Goal: Information Seeking & Learning: Learn about a topic

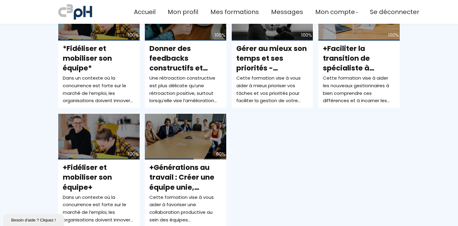
scroll to position [289, 0]
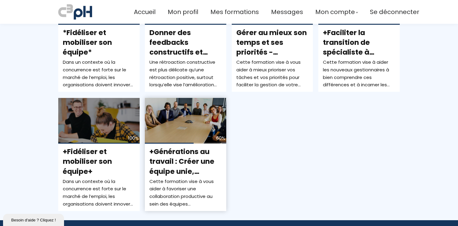
click at [178, 114] on div "60%" at bounding box center [185, 121] width 81 height 46
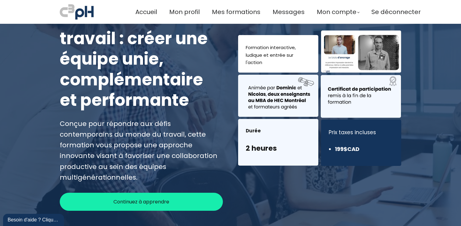
scroll to position [54, 0]
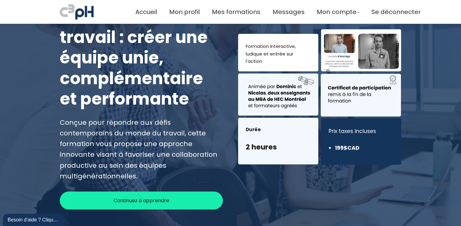
click at [155, 197] on span "Continuez à apprendre" at bounding box center [141, 201] width 56 height 8
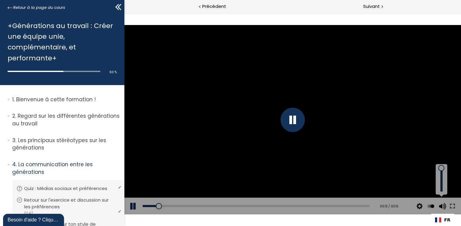
drag, startPoint x: 440, startPoint y: 176, endPoint x: 440, endPoint y: 168, distance: 8.2
click at [441, 168] on div at bounding box center [441, 168] width 0 height 0
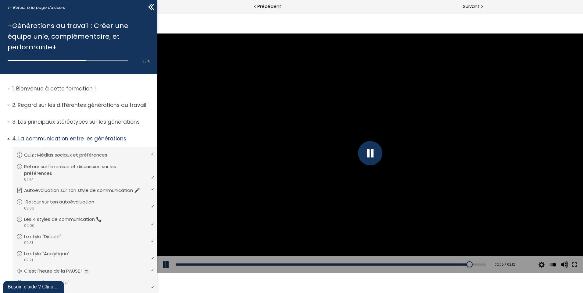
drag, startPoint x: 121, startPoint y: 216, endPoint x: 121, endPoint y: 203, distance: 13.4
click at [121, 203] on li "Vous devez avoir terminé l'unité (Retour sur ton autoévaluation ) pour pouvoir …" at bounding box center [84, 205] width 145 height 22
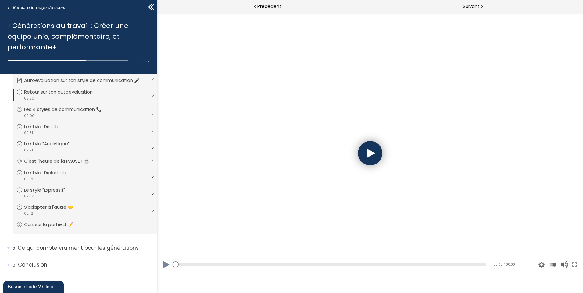
scroll to position [116, 0]
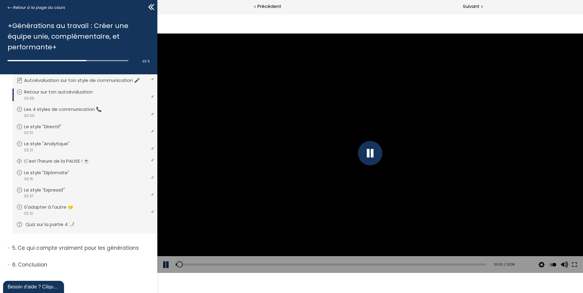
click at [45, 222] on p "Quiz sur la partie 4 📝" at bounding box center [55, 224] width 58 height 7
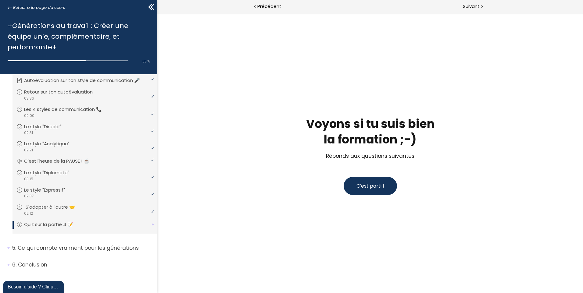
click at [45, 209] on p "S'adapter à l'autre 🤝" at bounding box center [55, 207] width 59 height 7
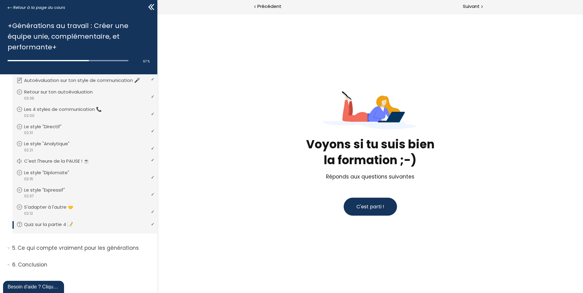
click at [359, 209] on span "C'est parti !" at bounding box center [370, 206] width 28 height 7
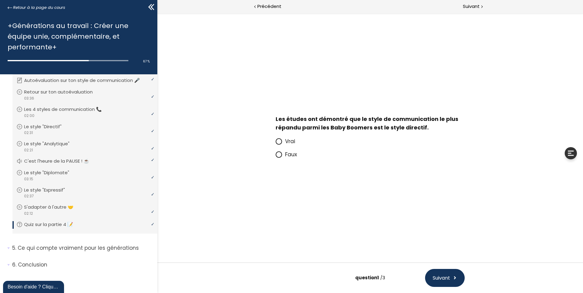
click at [280, 153] on icon at bounding box center [278, 154] width 5 height 5
click at [276, 156] on input "Faux" at bounding box center [276, 156] width 0 height 0
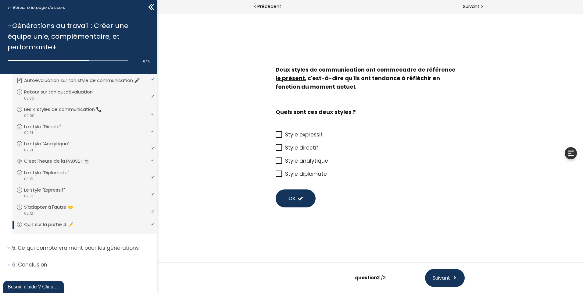
click at [277, 173] on icon at bounding box center [279, 174] width 5 height 5
click at [276, 176] on input "Style diplomate" at bounding box center [276, 176] width 0 height 0
click at [295, 194] on button "OK" at bounding box center [296, 199] width 40 height 18
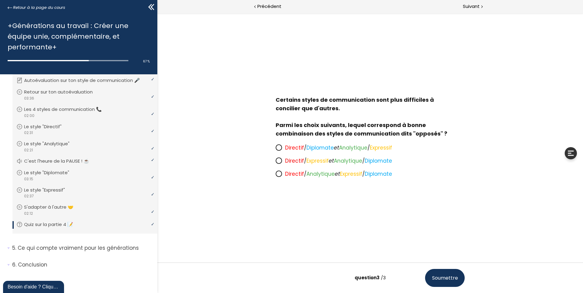
click at [279, 147] on icon at bounding box center [279, 148] width 4 height 4
click at [276, 150] on input "Directif / Diplomate et Analytique / Expressif" at bounding box center [276, 150] width 0 height 0
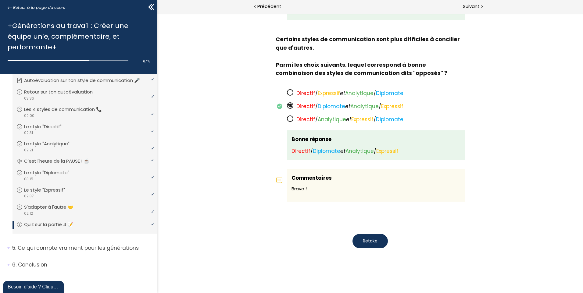
scroll to position [441, 0]
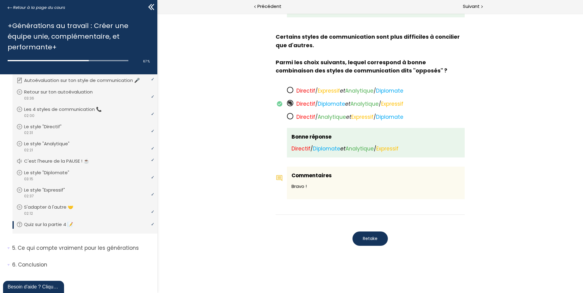
click at [370, 226] on span "Retake" at bounding box center [370, 239] width 15 height 6
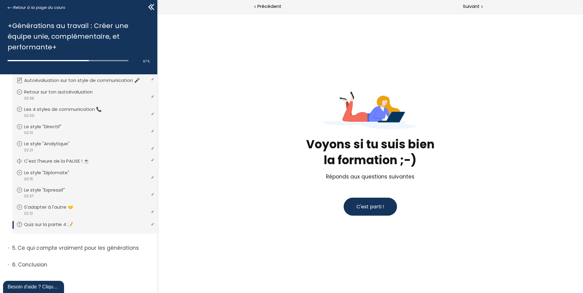
scroll to position [0, 0]
click at [365, 205] on span "C'est parti !" at bounding box center [370, 206] width 28 height 7
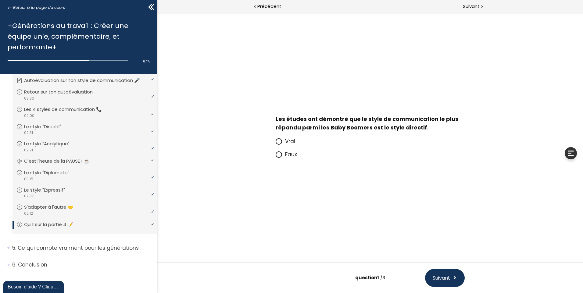
click at [279, 154] on icon at bounding box center [279, 155] width 4 height 4
click at [276, 156] on input "Faux" at bounding box center [276, 156] width 0 height 0
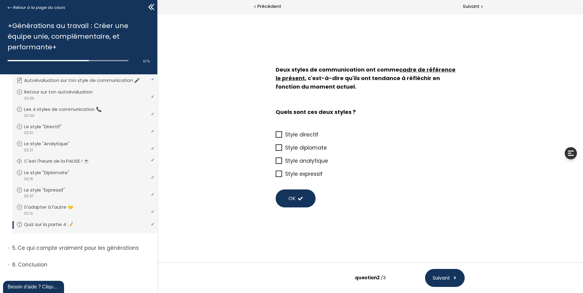
click at [276, 136] on span at bounding box center [279, 134] width 6 height 6
click at [276, 137] on input "Style directif" at bounding box center [276, 137] width 0 height 0
click at [280, 148] on icon at bounding box center [279, 147] width 5 height 5
click at [276, 150] on input "Style diplomate" at bounding box center [276, 150] width 0 height 0
click at [292, 195] on span "OK" at bounding box center [291, 199] width 7 height 8
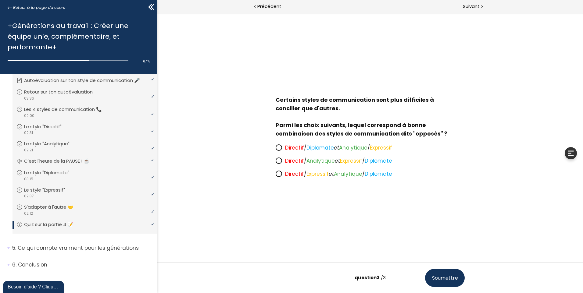
click at [280, 146] on icon at bounding box center [278, 147] width 5 height 5
click at [276, 150] on input "Directif / Diplomate et Analytique / Expressif" at bounding box center [276, 150] width 0 height 0
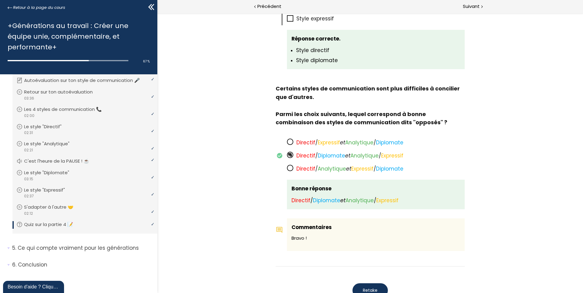
scroll to position [441, 0]
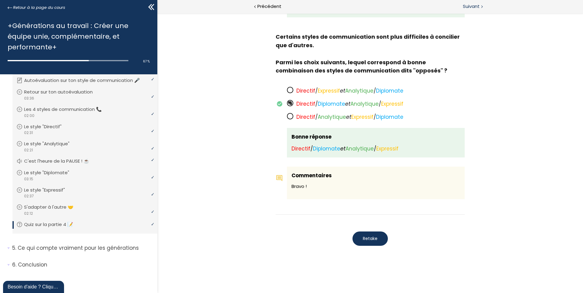
click at [461, 6] on span "Suivant" at bounding box center [471, 7] width 17 height 8
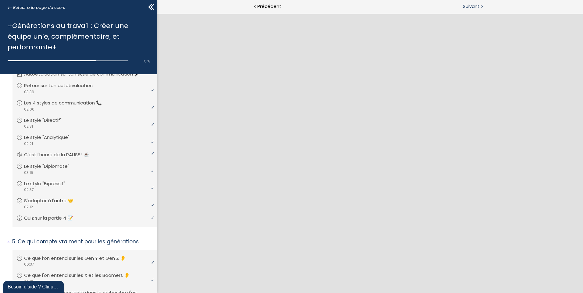
click at [461, 6] on span "Suivant" at bounding box center [471, 7] width 17 height 8
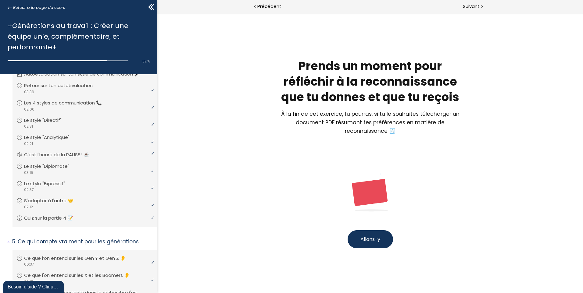
click at [373, 226] on span "Allons-y" at bounding box center [370, 239] width 20 height 7
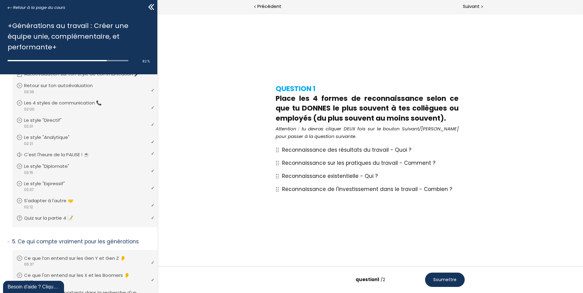
click at [330, 189] on span "Reconnaissance de l'investissement dans le travail - Combien ?" at bounding box center [367, 189] width 170 height 7
click at [278, 151] on icon at bounding box center [277, 150] width 3 height 5
click at [434, 226] on span "Soumettre" at bounding box center [444, 280] width 23 height 6
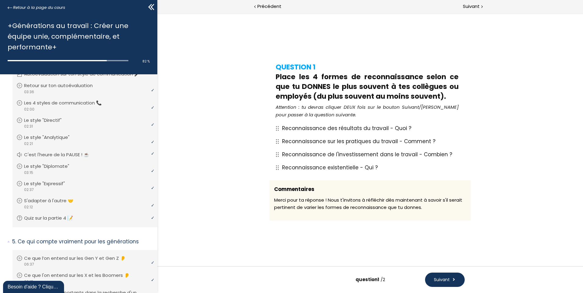
click at [447, 226] on span "Suivant" at bounding box center [442, 280] width 16 height 6
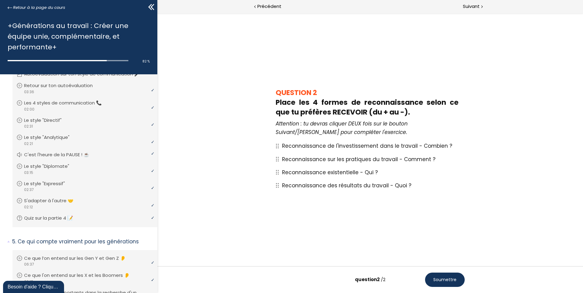
click at [340, 160] on span "Reconnaissance sur les pratiques du travail - Comment ?" at bounding box center [358, 159] width 153 height 7
click at [442, 226] on span "Soumettre" at bounding box center [444, 280] width 23 height 6
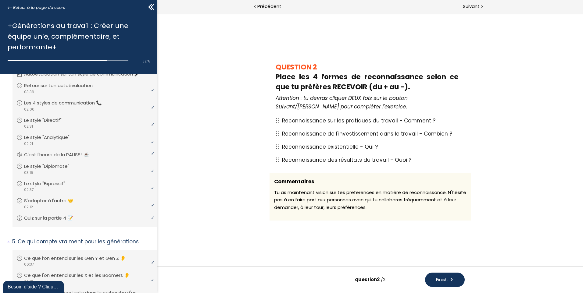
click at [442, 226] on span "Finish" at bounding box center [442, 280] width 12 height 6
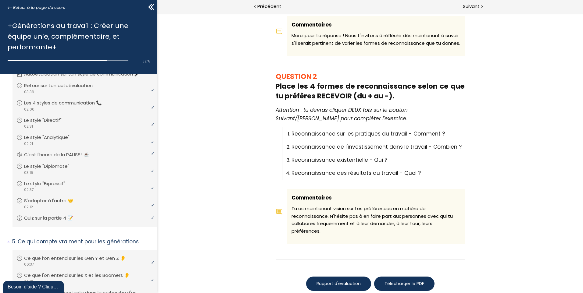
scroll to position [241, 0]
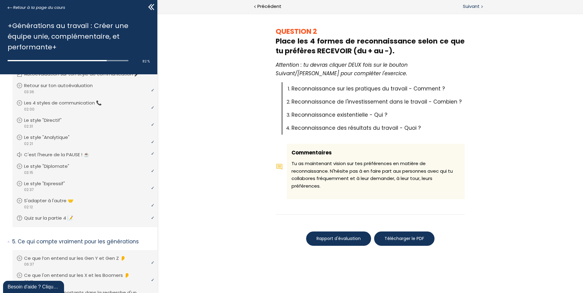
click at [461, 8] on span "Suivant" at bounding box center [471, 7] width 17 height 8
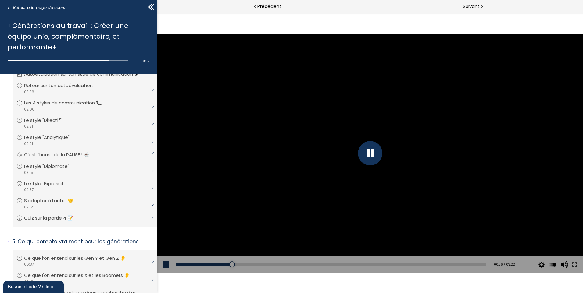
click at [163, 226] on button at bounding box center [166, 264] width 18 height 17
click at [166, 226] on button at bounding box center [166, 264] width 18 height 17
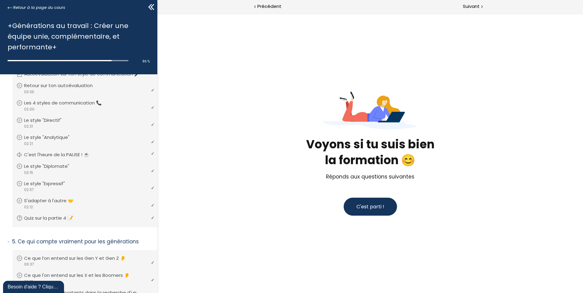
click at [362, 208] on span "C'est parti !" at bounding box center [370, 206] width 28 height 7
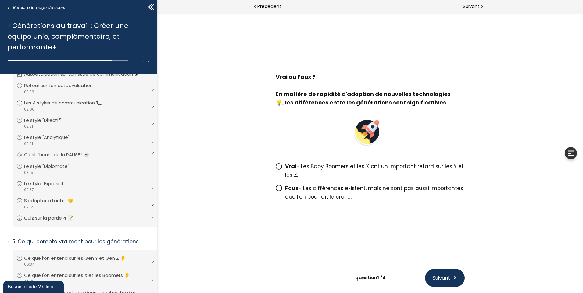
click at [278, 187] on icon at bounding box center [279, 188] width 4 height 4
click at [276, 190] on input "Faux - Les différences existent, mais ne sont pas aussi importantes que l'on po…" at bounding box center [276, 190] width 0 height 0
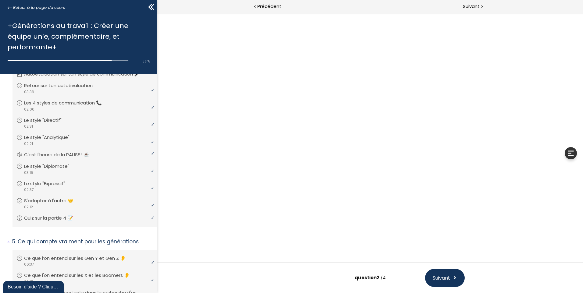
scroll to position [10, 0]
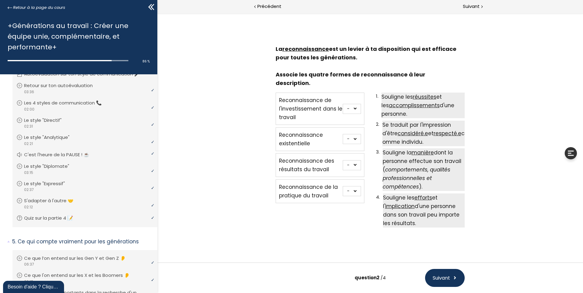
click at [356, 104] on select "- 1 2 3 4" at bounding box center [352, 109] width 18 height 10
select select "667aa74e77e59"
click at [343, 104] on select "- 1 2 3 4" at bounding box center [352, 109] width 18 height 10
click at [356, 134] on select "- 1 2 3 4" at bounding box center [352, 139] width 18 height 10
select select "667aa74e77e8e"
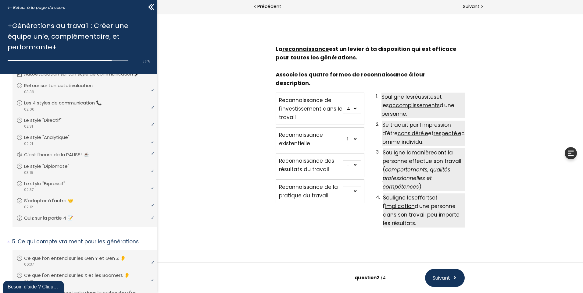
click at [343, 134] on select "- 1 2 3 4" at bounding box center [352, 139] width 18 height 10
click at [354, 160] on select "- 1 2 3 4" at bounding box center [352, 165] width 18 height 10
select select "667aa74e77e04"
click at [343, 160] on select "- 1 2 3 4" at bounding box center [352, 165] width 18 height 10
click at [356, 186] on select "- 1 2 3 4" at bounding box center [352, 191] width 18 height 10
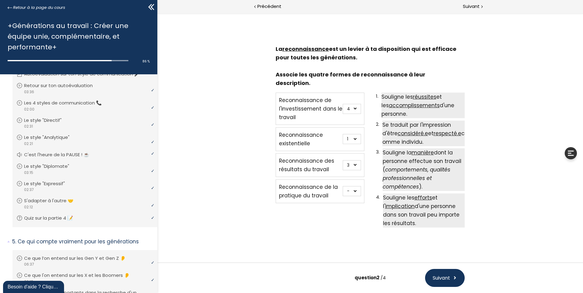
select select "667aa74e77e8e"
click at [343, 186] on select "- 1 2 3 4" at bounding box center [352, 191] width 18 height 10
click at [354, 134] on select "- 1 2 3 4" at bounding box center [352, 139] width 18 height 10
select select "667aa74e77dcf"
click at [343, 134] on select "- 1 2 3 4" at bounding box center [352, 139] width 18 height 10
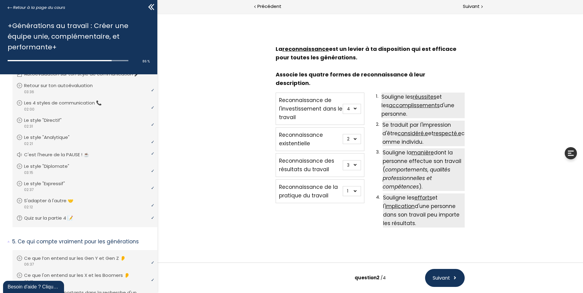
click at [435, 226] on span "Suivant" at bounding box center [441, 278] width 17 height 8
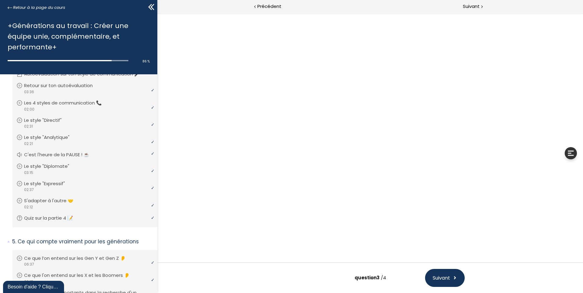
scroll to position [0, 0]
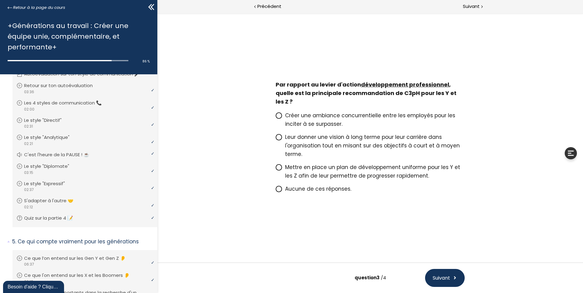
click at [278, 167] on icon at bounding box center [279, 168] width 4 height 4
click at [276, 169] on input "Mettre en place un plan de développement uniforme pour les Y et les Z afin de l…" at bounding box center [276, 169] width 0 height 0
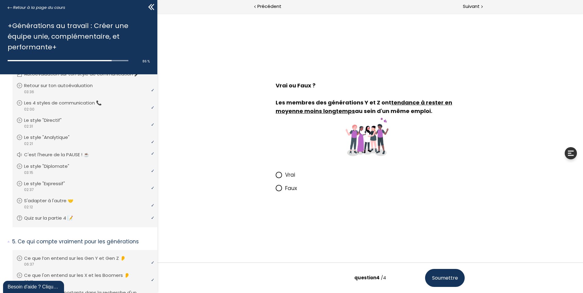
click at [279, 174] on icon at bounding box center [279, 175] width 4 height 4
click at [276, 177] on input "Vrai" at bounding box center [276, 177] width 0 height 0
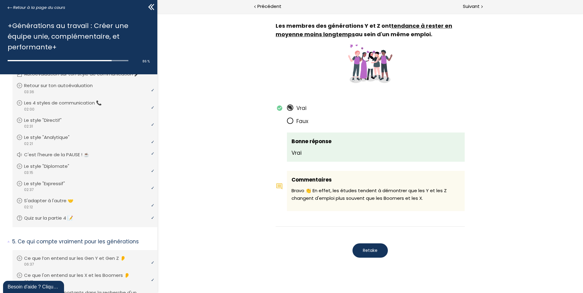
scroll to position [1123, 0]
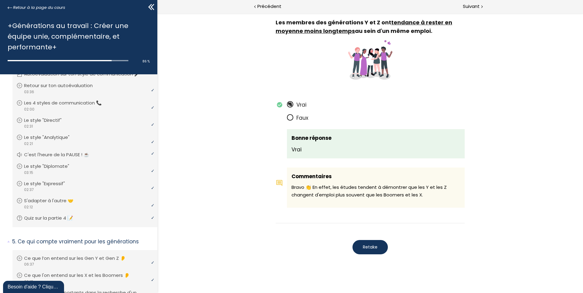
click at [364, 226] on span "Retake" at bounding box center [370, 247] width 15 height 6
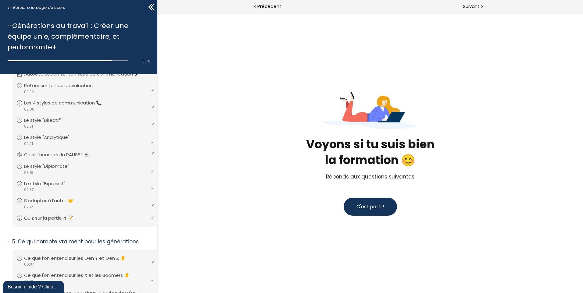
scroll to position [0, 0]
click at [366, 207] on span "C'est parti !" at bounding box center [370, 206] width 28 height 7
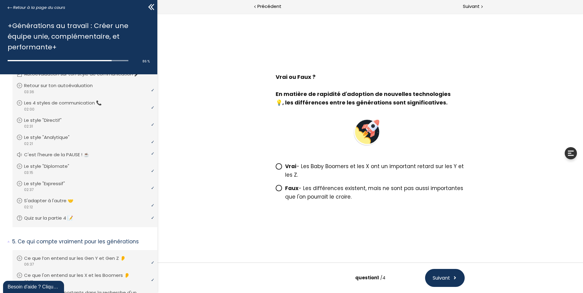
click at [277, 188] on icon at bounding box center [278, 188] width 5 height 5
click at [276, 190] on input "Faux - Les différences existent, mais ne sont pas aussi importantes que l'on po…" at bounding box center [276, 190] width 0 height 0
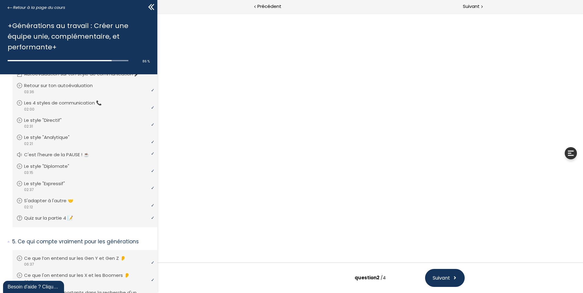
click at [277, 188] on div "Vrai ou Faux ? En matière de rapidité d'adoption de nouvelles technologies 💡, l…" at bounding box center [370, 137] width 284 height 113
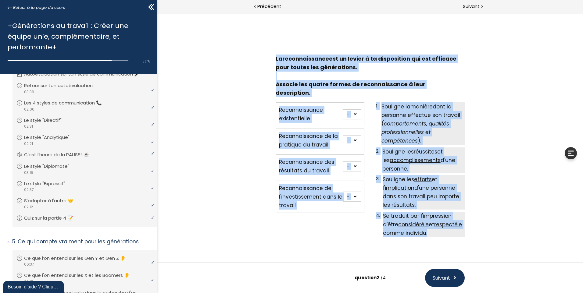
scroll to position [10, 0]
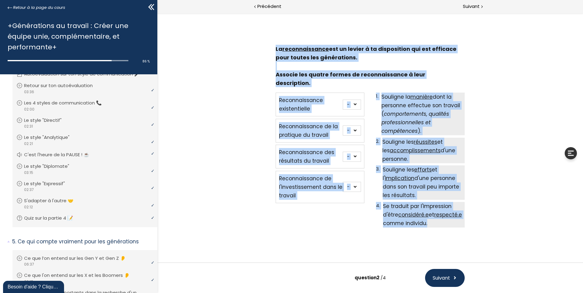
click at [188, 153] on div "La reconnaissance est un levier à ta disposition qui est efficace pour toutes l…" at bounding box center [370, 137] width 426 height 249
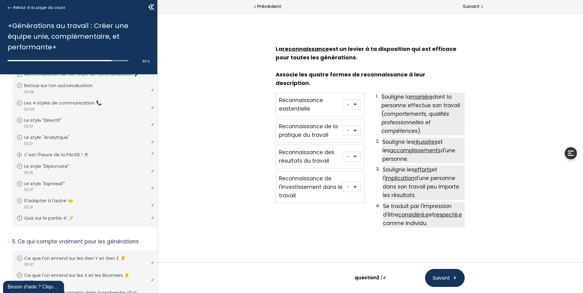
click at [355, 100] on select "- 1 2 3 4" at bounding box center [352, 105] width 18 height 10
select select "667aa74e77dcf"
click at [343, 100] on select "- 1 2 3 4" at bounding box center [352, 105] width 18 height 10
click at [353, 126] on select "- 1 2 3 4" at bounding box center [352, 131] width 18 height 10
select select "667aa74e77e8e"
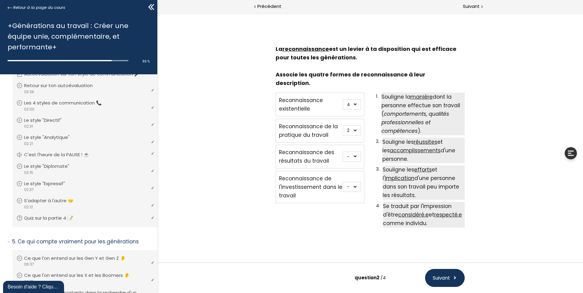
click at [343, 126] on select "- 1 2 3 4" at bounding box center [352, 131] width 18 height 10
click at [354, 152] on select "- 1 2 3 4" at bounding box center [352, 157] width 18 height 10
select select "667aa74e77e59"
click at [343, 152] on select "- 1 2 3 4" at bounding box center [352, 157] width 18 height 10
click at [353, 100] on select "- 1 2 3 4" at bounding box center [352, 105] width 18 height 10
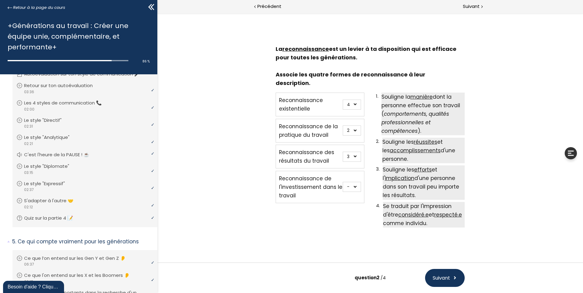
select select "667aa74e77e04"
click at [343, 100] on select "- 1 2 3 4" at bounding box center [352, 105] width 18 height 10
click at [355, 126] on select "- 1 2 3 4" at bounding box center [352, 131] width 18 height 10
select select "667aa74e77e59"
click at [343, 126] on select "- 1 2 3 4" at bounding box center [352, 131] width 18 height 10
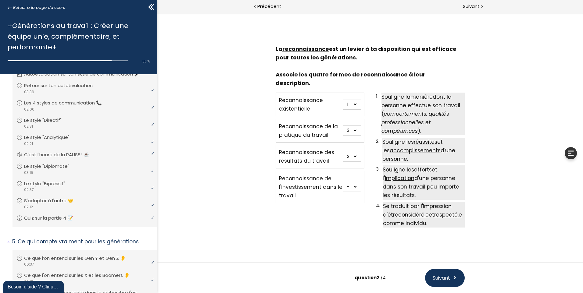
click at [356, 152] on select "- 1 2 3 4" at bounding box center [352, 157] width 18 height 10
select select "667aa74e77e8e"
click at [343, 152] on select "- 1 2 3 4" at bounding box center [352, 157] width 18 height 10
click at [351, 182] on select "- 1 2 3 4" at bounding box center [352, 187] width 18 height 10
select select "667aa74e77e59"
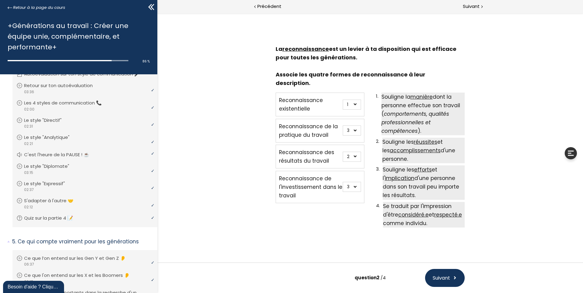
click at [343, 182] on select "- 1 2 3 4" at bounding box center [352, 187] width 18 height 10
click at [434, 226] on span "Suivant" at bounding box center [441, 278] width 17 height 8
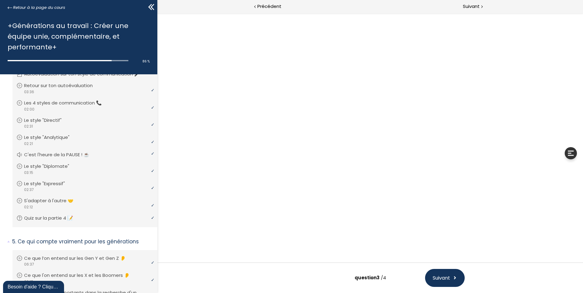
scroll to position [0, 0]
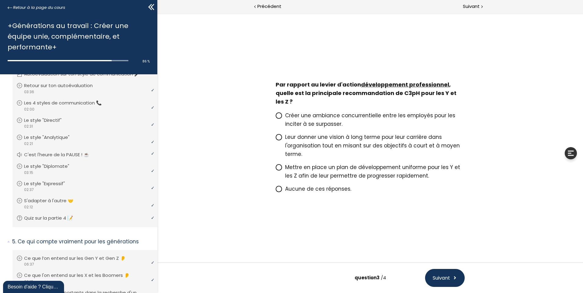
click at [280, 137] on icon at bounding box center [279, 137] width 4 height 4
click at [276, 139] on input "Leur donner une vision à long terme pour leur carrière dans l'organisation tout…" at bounding box center [276, 139] width 0 height 0
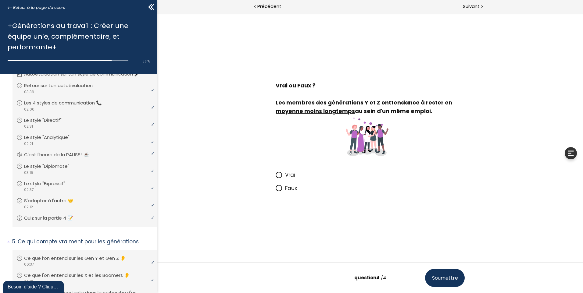
click at [281, 172] on span at bounding box center [280, 175] width 9 height 8
click at [276, 177] on input "Vrai" at bounding box center [276, 177] width 0 height 0
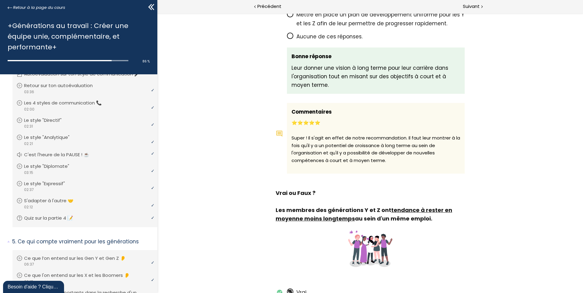
scroll to position [904, 0]
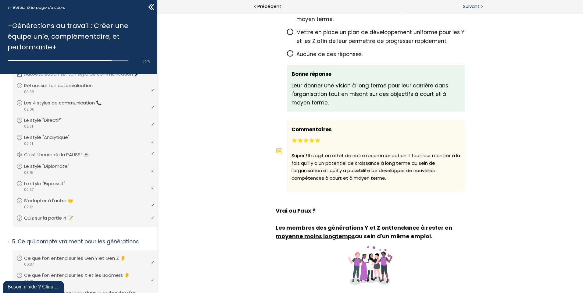
click at [461, 3] on span "Suivant" at bounding box center [471, 7] width 17 height 8
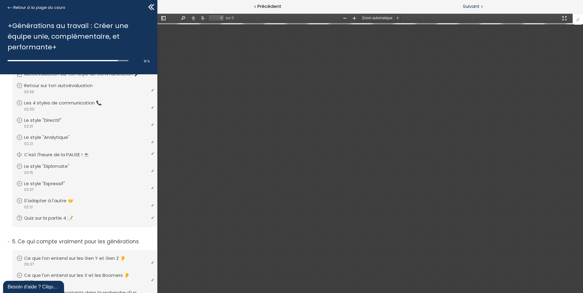
type input "1"
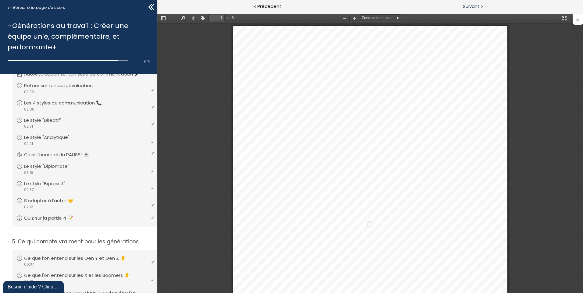
scroll to position [3, 0]
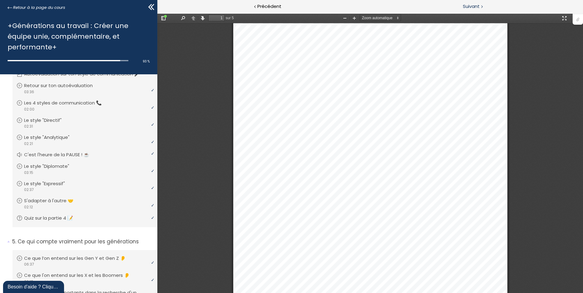
click at [461, 2] on div "Suivant" at bounding box center [476, 7] width 213 height 14
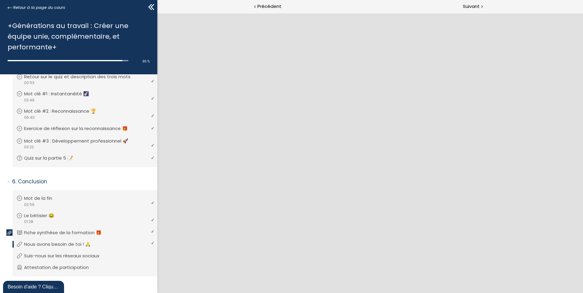
scroll to position [367, 0]
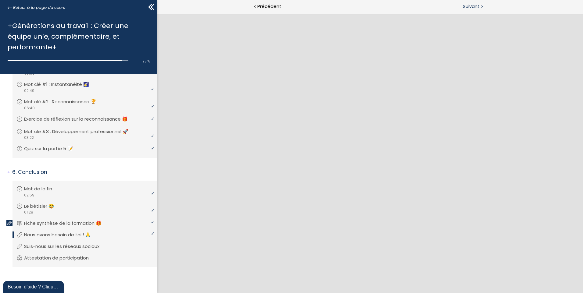
click at [461, 5] on span "Suivant" at bounding box center [471, 7] width 17 height 8
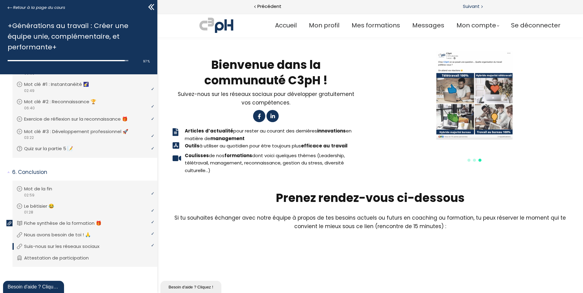
click at [461, 6] on span "Suivant" at bounding box center [471, 7] width 17 height 8
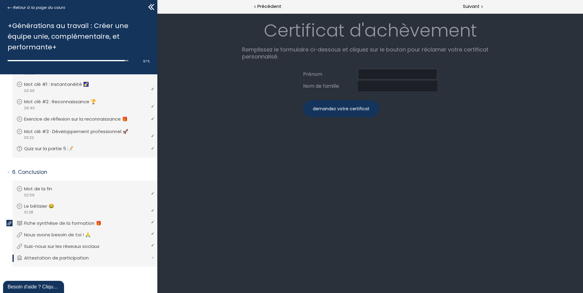
click at [369, 70] on input at bounding box center [397, 74] width 79 height 11
type input "[PERSON_NAME]"
click at [369, 85] on input at bounding box center [397, 86] width 79 height 11
type input "Marchand"
click at [342, 110] on div "demandez votre certificat" at bounding box center [341, 108] width 76 height 17
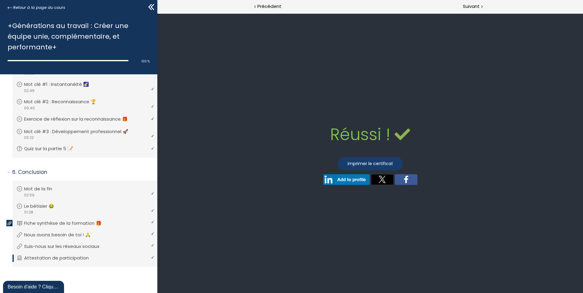
click at [364, 164] on link "imprimer le certificat" at bounding box center [370, 163] width 65 height 13
